Goal: Task Accomplishment & Management: Use online tool/utility

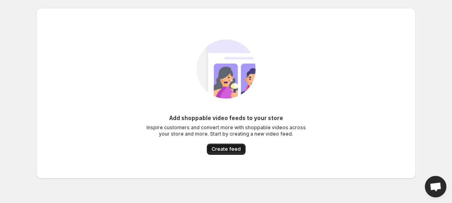
click at [223, 145] on button "Create feed" at bounding box center [226, 149] width 39 height 11
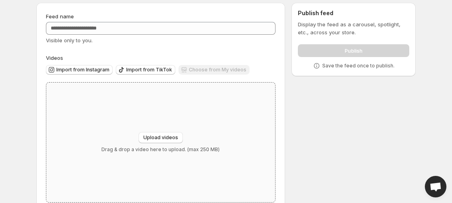
scroll to position [26, 0]
